Goal: Go to known website: Access a specific website the user already knows

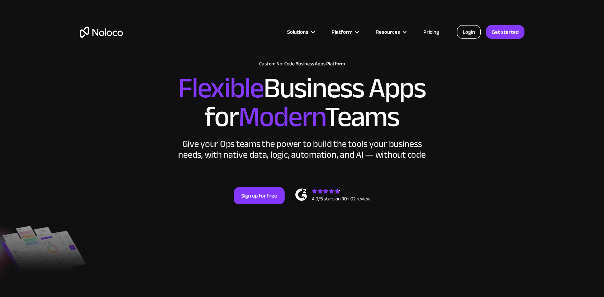
click at [464, 32] on link "Login" at bounding box center [469, 32] width 24 height 14
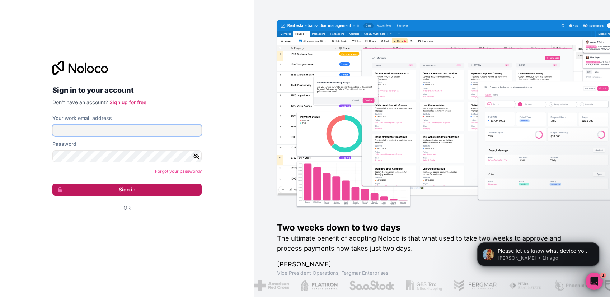
type input "binggoal.co.th@binggoal.net"
click at [124, 189] on button "Sign in" at bounding box center [126, 189] width 149 height 12
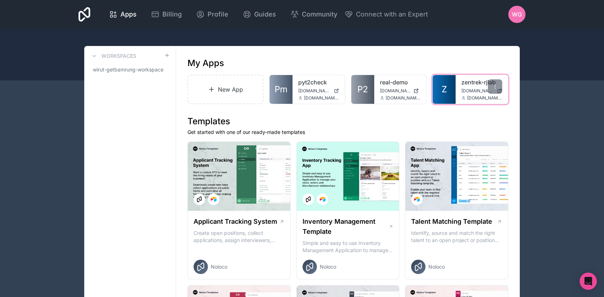
click at [446, 90] on span "Z" at bounding box center [444, 89] width 5 height 11
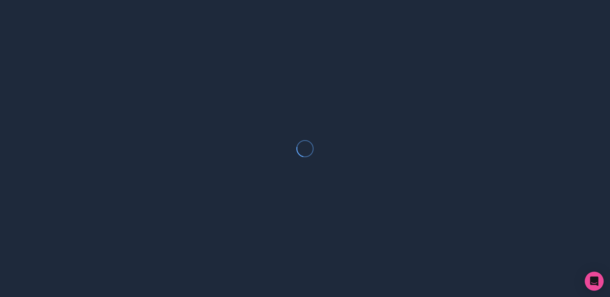
click at [600, 280] on div "Open Intercom Messenger" at bounding box center [594, 281] width 19 height 19
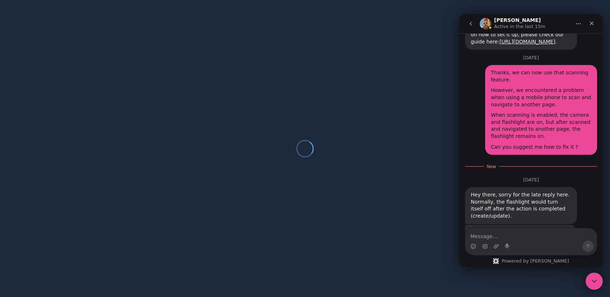
scroll to position [774, 0]
